Goal: Information Seeking & Learning: Learn about a topic

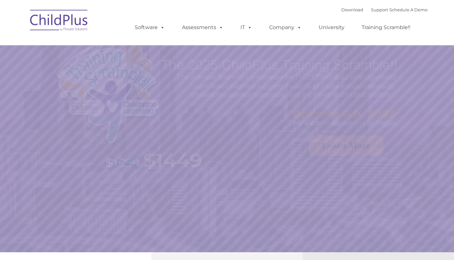
select select "MEDIUM"
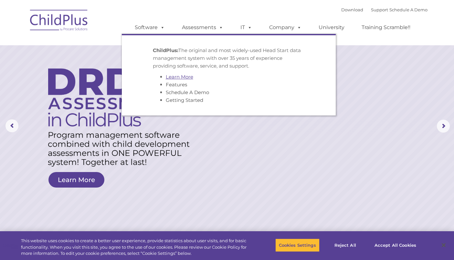
click at [187, 76] on link "Learn More" at bounding box center [179, 77] width 27 height 6
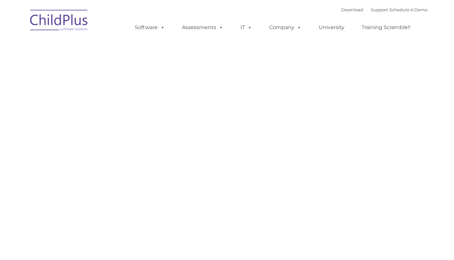
type input ""
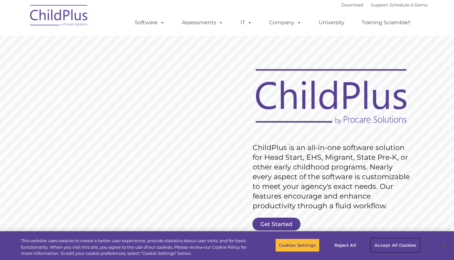
click at [379, 243] on button "Accept All Cookies" at bounding box center [395, 245] width 49 height 14
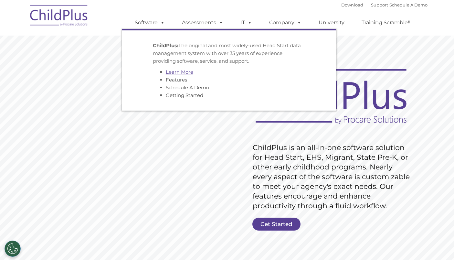
click at [174, 70] on link "Learn More" at bounding box center [179, 72] width 27 height 6
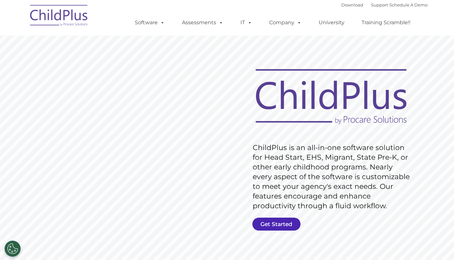
click at [283, 220] on link "Get Started" at bounding box center [276, 223] width 48 height 13
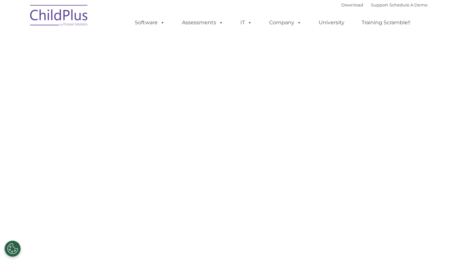
select select "MEDIUM"
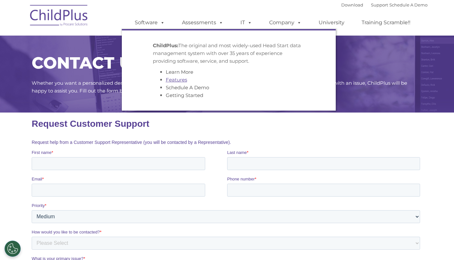
click at [180, 78] on link "Features" at bounding box center [176, 79] width 21 height 6
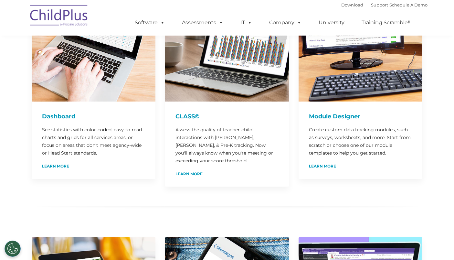
scroll to position [129, 0]
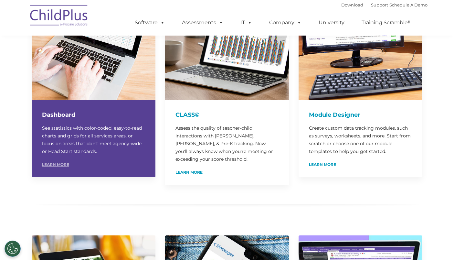
click at [64, 164] on link "Learn More" at bounding box center [55, 164] width 27 height 4
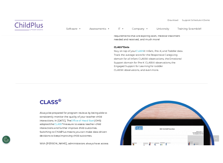
scroll to position [2264, 0]
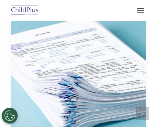
click at [110, 21] on nav "Download Support | Schedule A Demo  MENU MENU Software ChildPlus: The original…" at bounding box center [78, 10] width 157 height 21
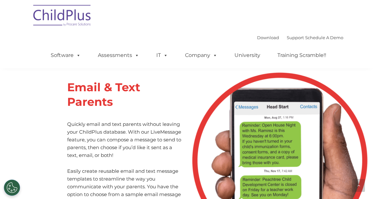
scroll to position [3063, 0]
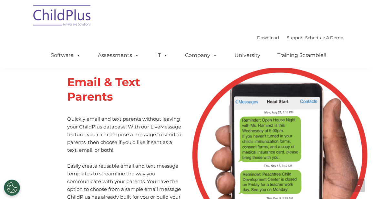
drag, startPoint x: 245, startPoint y: 154, endPoint x: 246, endPoint y: 150, distance: 3.9
click at [245, 154] on img at bounding box center [279, 154] width 177 height 177
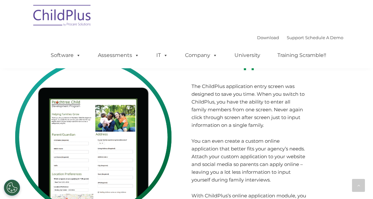
scroll to position [3450, 0]
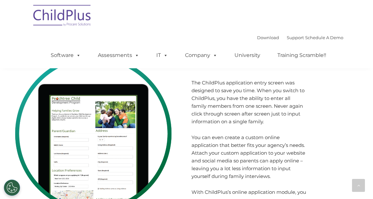
click at [257, 176] on div "The ChildPlus application entry screen was designed to save you time. When you …" at bounding box center [248, 141] width 115 height 125
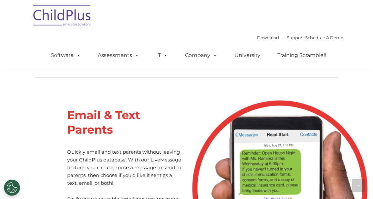
scroll to position [3020, 0]
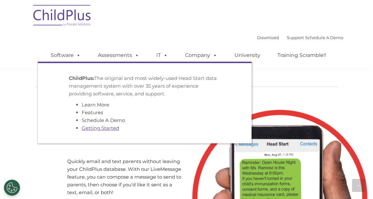
click at [98, 126] on link "Getting Started" at bounding box center [100, 128] width 37 height 6
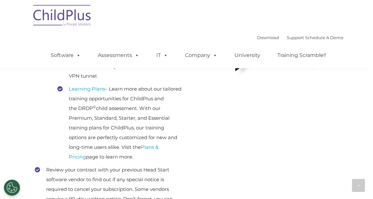
scroll to position [226, 0]
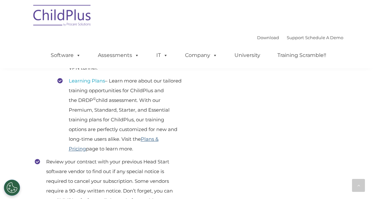
click at [158, 147] on link "Plans & Pricing" at bounding box center [114, 144] width 90 height 16
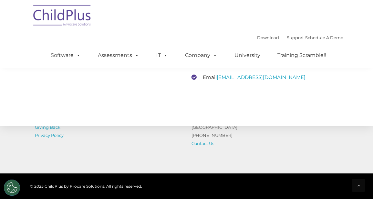
scroll to position [1194, 0]
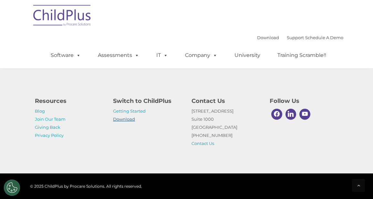
click at [120, 118] on link "Download" at bounding box center [124, 118] width 22 height 5
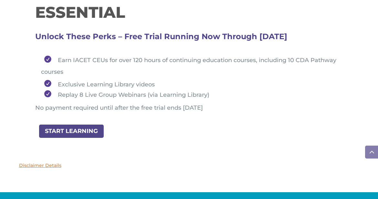
scroll to position [826, 0]
